Goal: Task Accomplishment & Management: Use online tool/utility

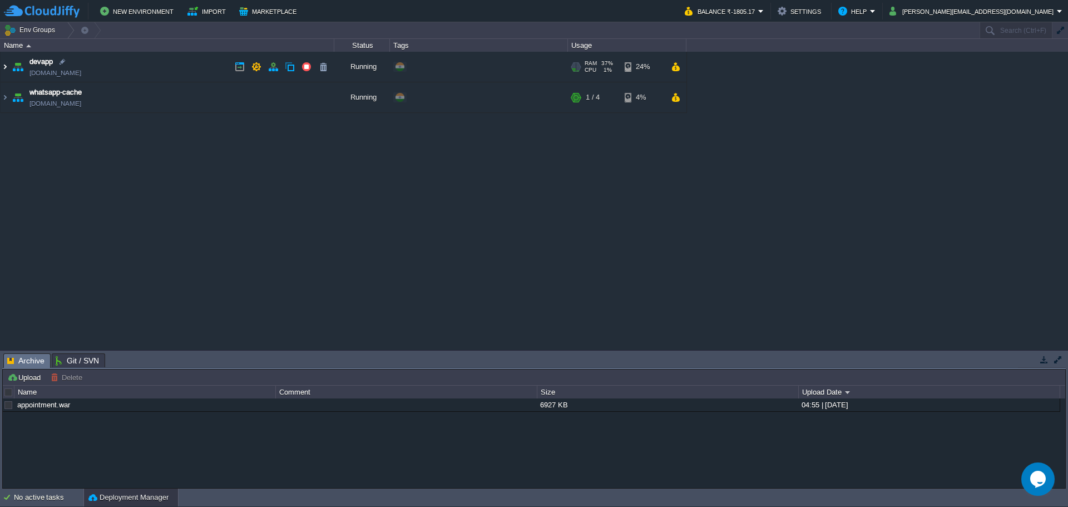
click at [6, 71] on img at bounding box center [5, 67] width 9 height 30
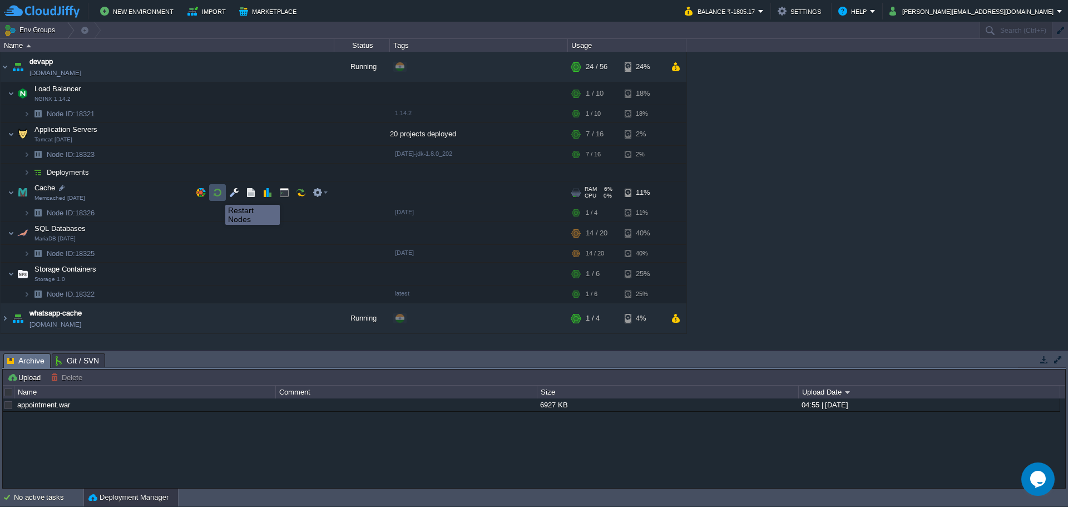
click at [217, 195] on button "button" at bounding box center [218, 192] width 10 height 10
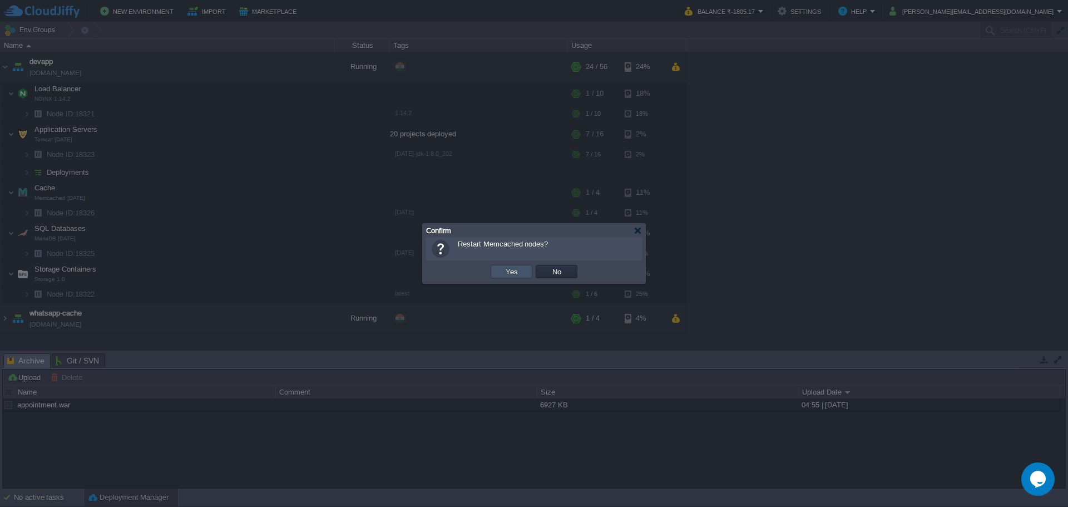
click at [503, 269] on button "Yes" at bounding box center [511, 271] width 19 height 10
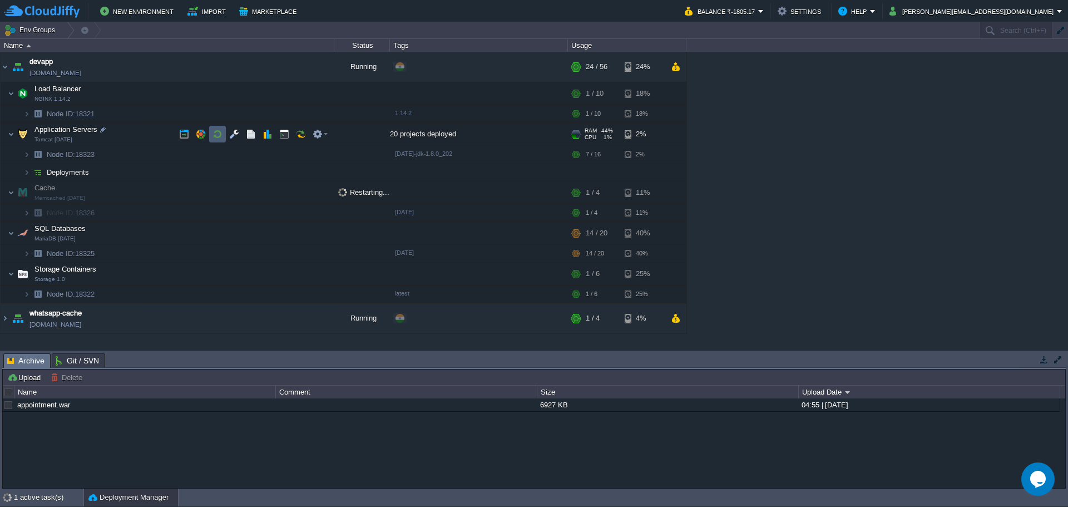
click at [221, 134] on button "button" at bounding box center [218, 134] width 10 height 10
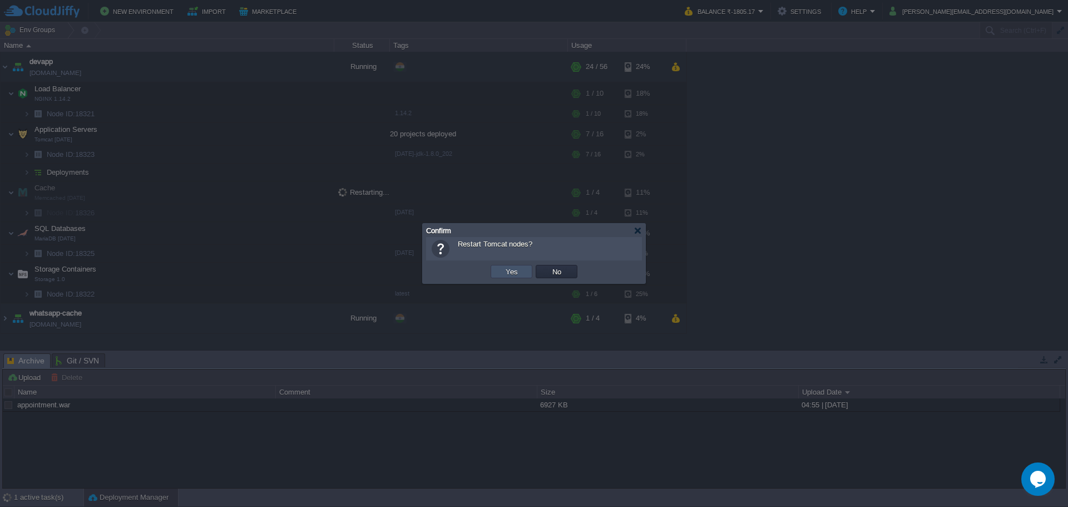
click at [504, 269] on button "Yes" at bounding box center [511, 271] width 19 height 10
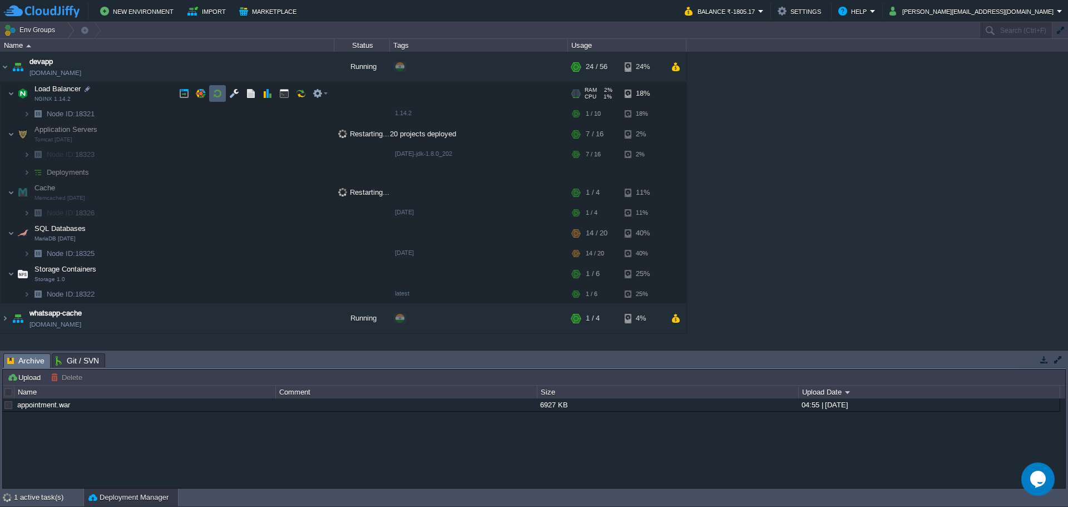
click at [216, 92] on button "button" at bounding box center [218, 93] width 10 height 10
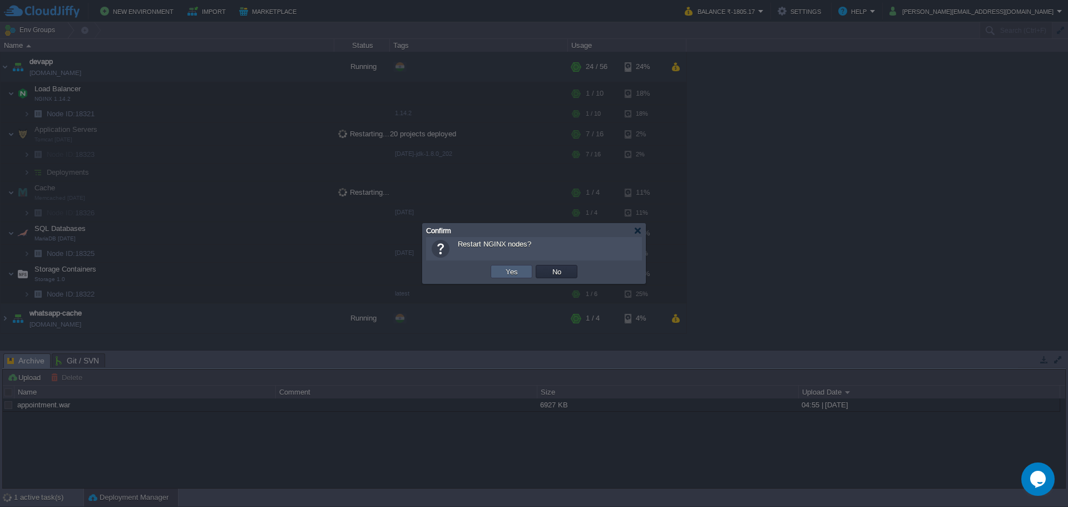
click at [511, 272] on button "Yes" at bounding box center [511, 271] width 19 height 10
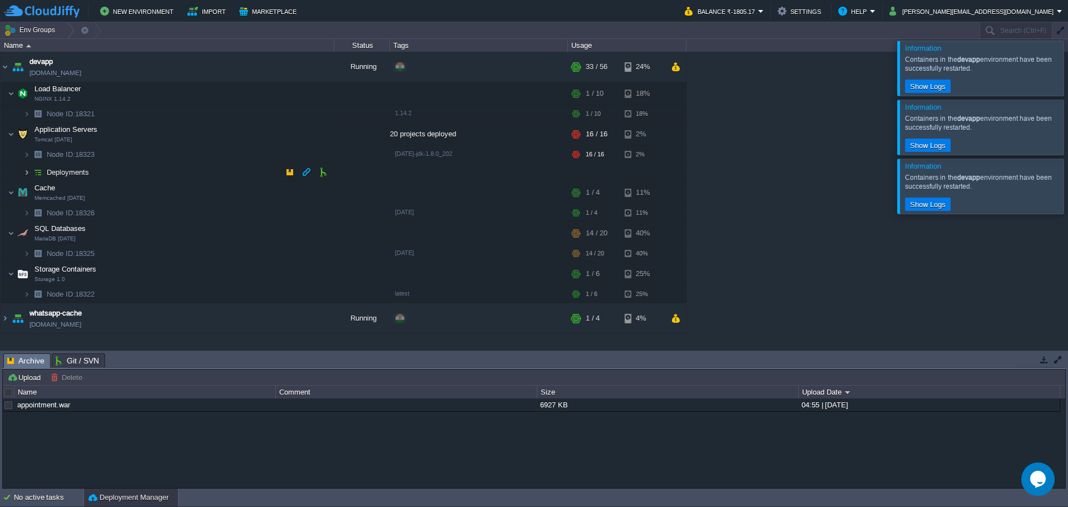
click at [26, 175] on img at bounding box center [26, 172] width 7 height 17
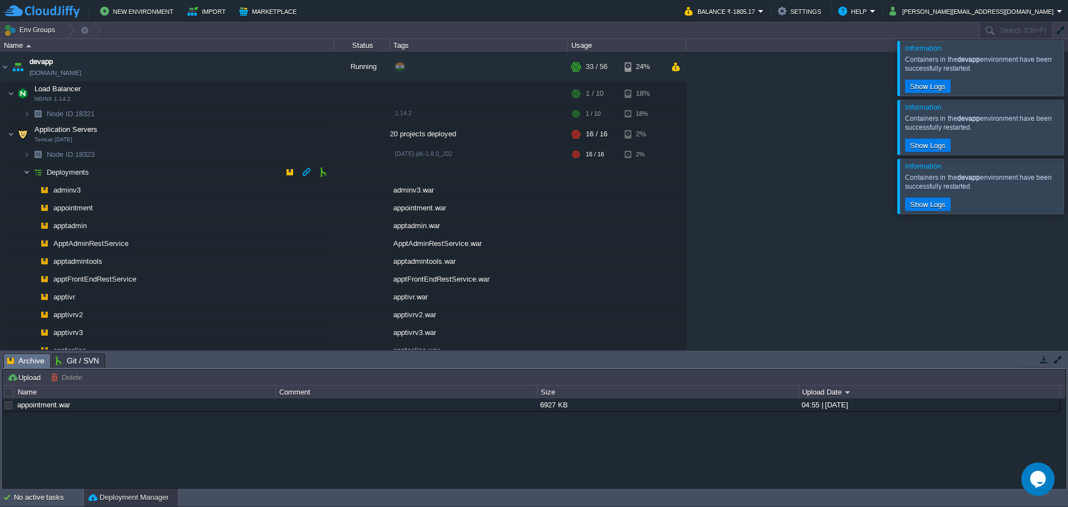
click at [26, 172] on img at bounding box center [26, 172] width 7 height 17
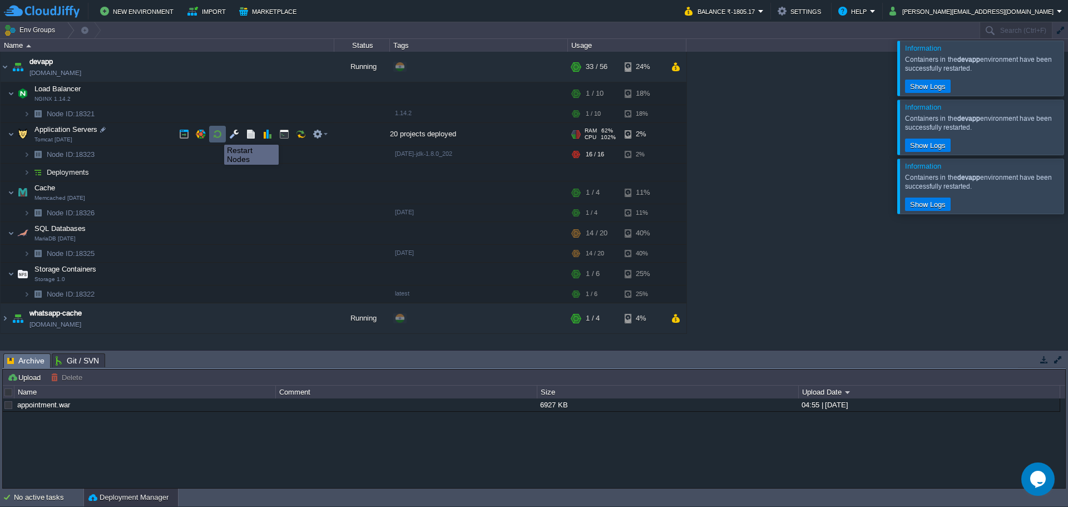
click at [216, 135] on button "button" at bounding box center [218, 134] width 10 height 10
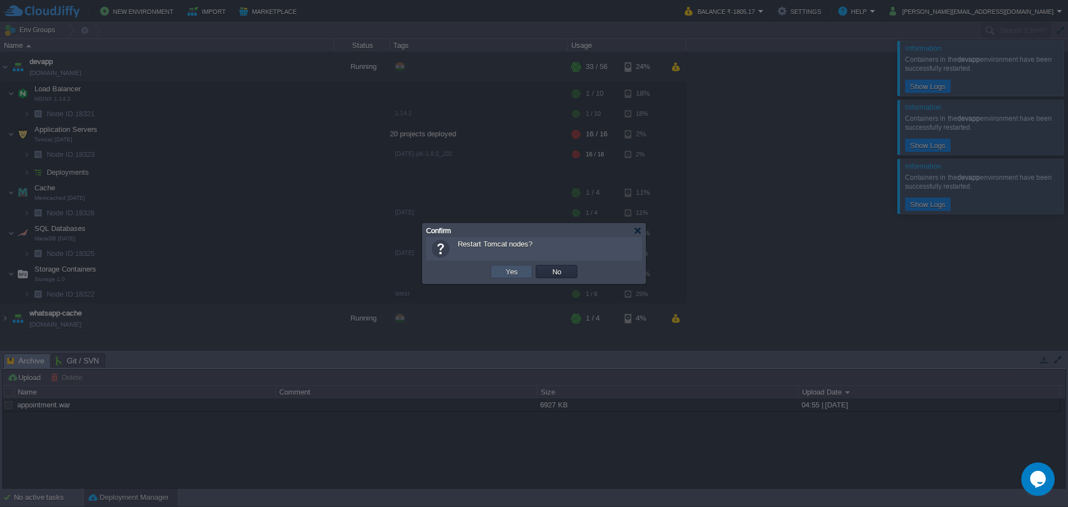
click at [508, 271] on button "Yes" at bounding box center [511, 271] width 19 height 10
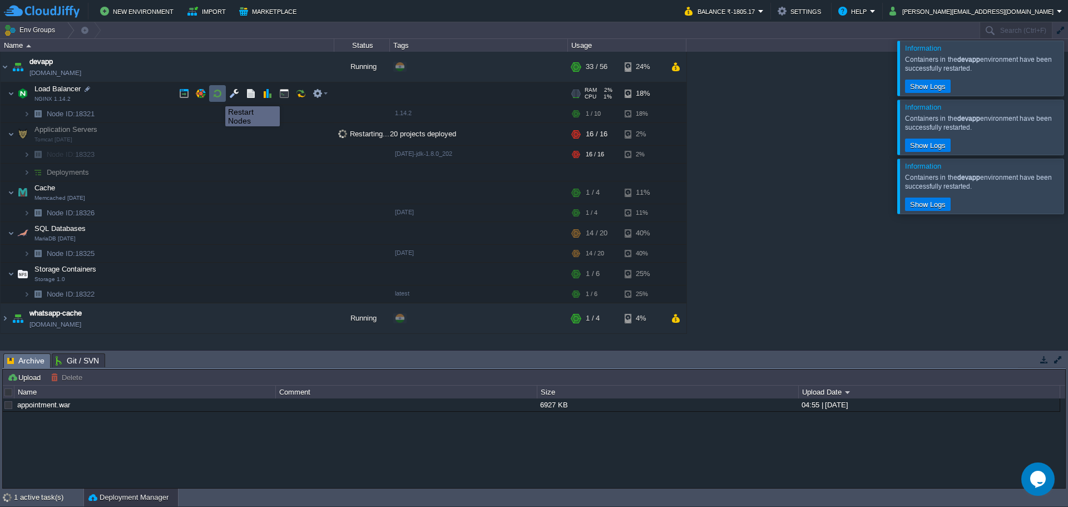
click at [217, 96] on button "button" at bounding box center [218, 93] width 10 height 10
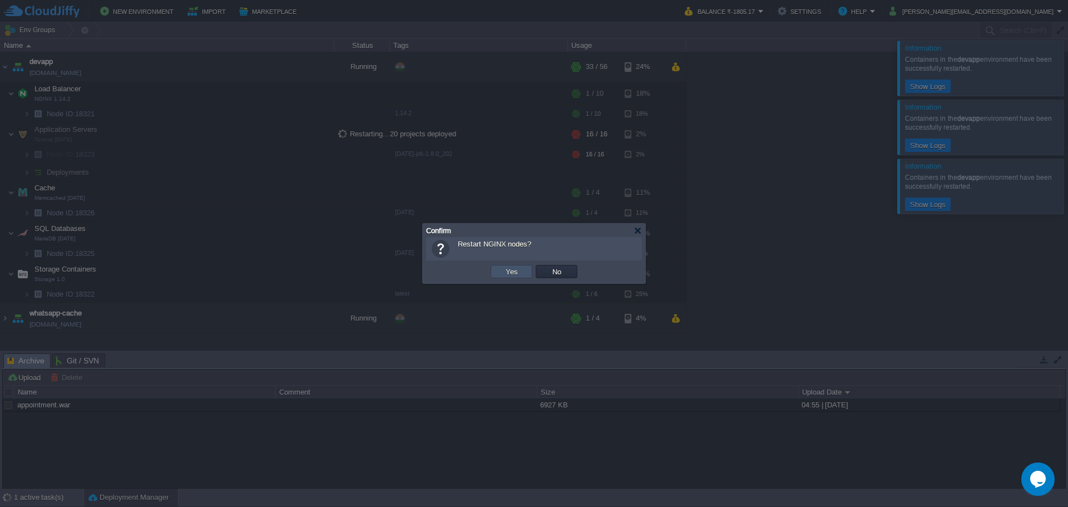
click at [511, 269] on button "Yes" at bounding box center [511, 271] width 19 height 10
